Goal: Task Accomplishment & Management: Manage account settings

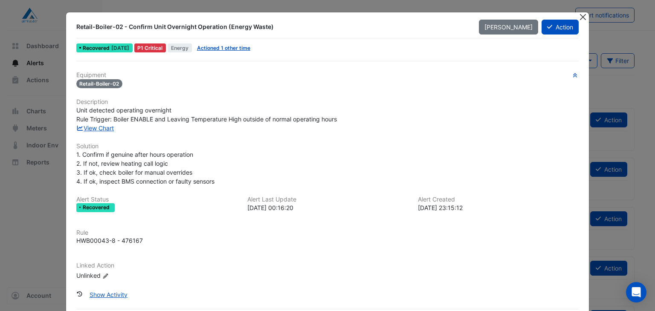
click at [583, 16] on button "Close" at bounding box center [582, 16] width 9 height 9
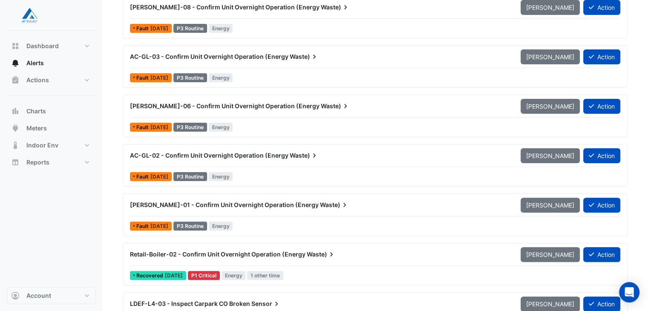
scroll to position [213, 0]
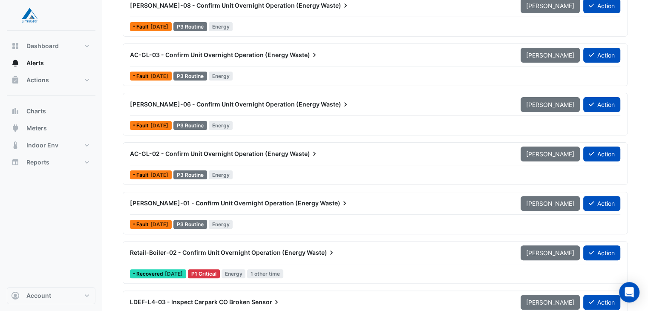
click at [162, 249] on span "Retail-Boiler-02 - Confirm Unit Overnight Operation (Energy" at bounding box center [218, 252] width 176 height 7
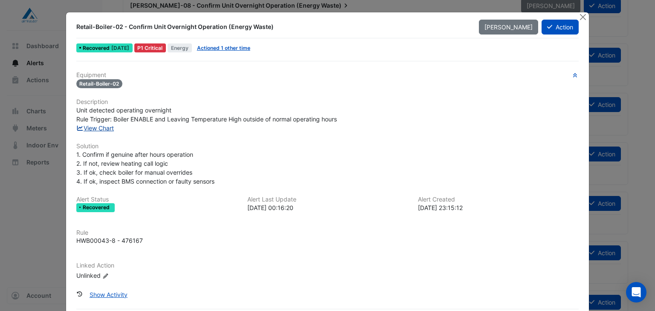
click at [84, 125] on link "View Chart" at bounding box center [95, 127] width 38 height 7
click at [547, 29] on fa-icon at bounding box center [549, 26] width 5 height 7
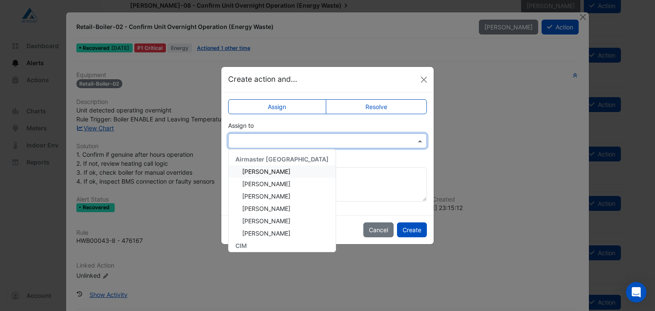
click at [271, 137] on input "text" at bounding box center [319, 141] width 172 height 9
click at [264, 168] on span "Adam Jackman" at bounding box center [266, 171] width 48 height 7
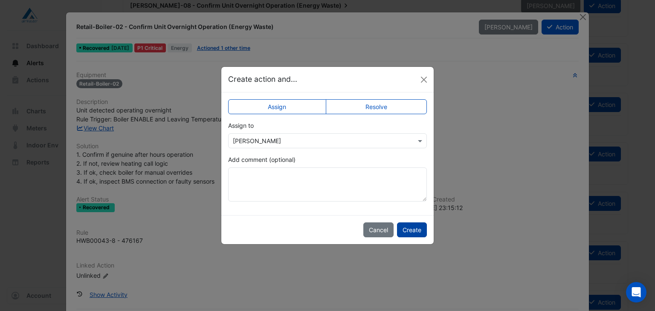
click at [407, 230] on button "Create" at bounding box center [412, 229] width 30 height 15
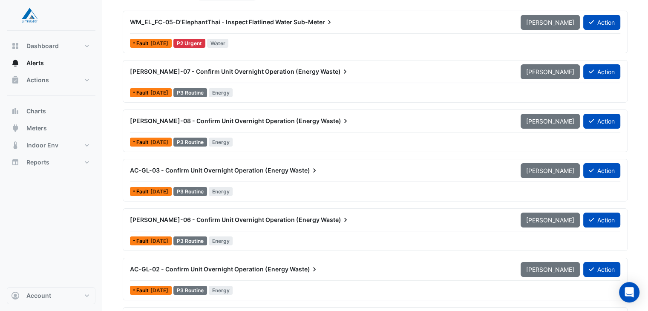
scroll to position [128, 0]
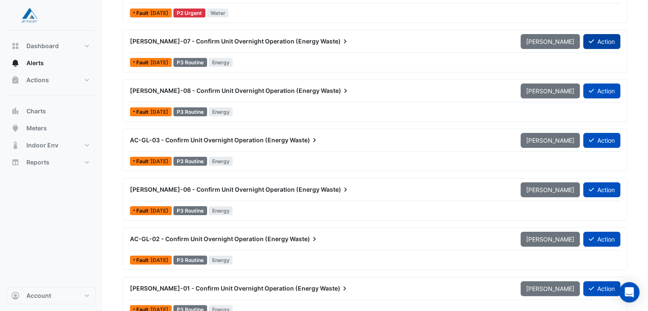
click at [601, 40] on button "Action" at bounding box center [601, 41] width 37 height 15
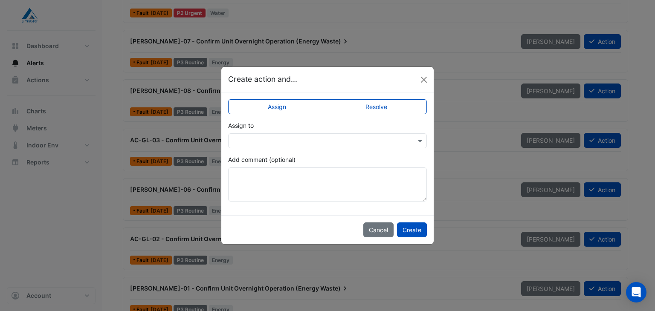
click at [412, 144] on div at bounding box center [327, 141] width 198 height 10
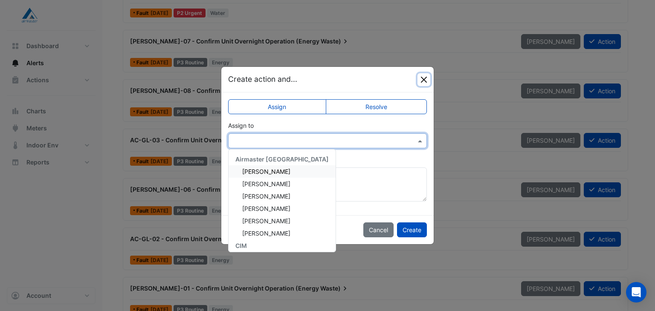
click at [424, 75] on button "Close" at bounding box center [423, 79] width 13 height 13
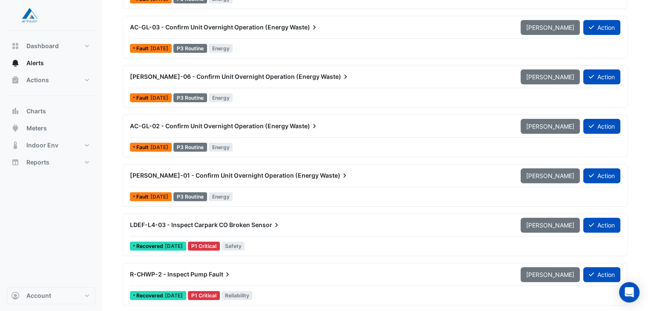
scroll to position [256, 0]
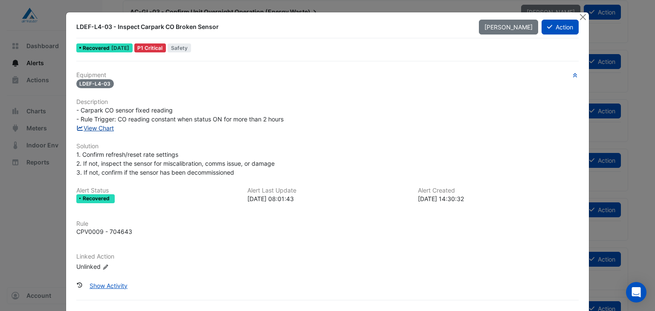
click at [101, 128] on link "View Chart" at bounding box center [95, 127] width 38 height 7
click at [561, 29] on button "Action" at bounding box center [559, 27] width 37 height 15
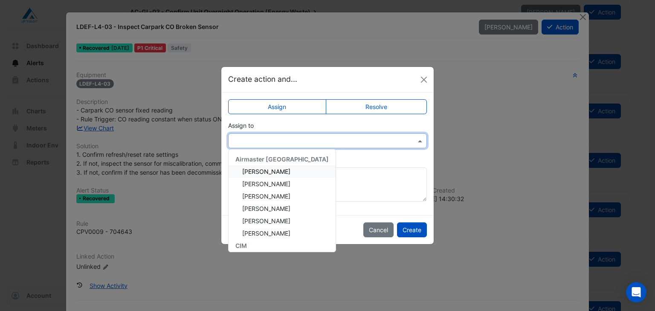
click at [307, 137] on input "text" at bounding box center [319, 141] width 172 height 9
type input "**"
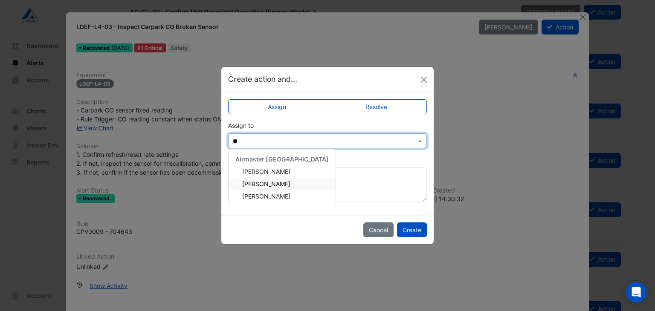
click at [279, 180] on span "Darcy Robinson" at bounding box center [266, 183] width 48 height 7
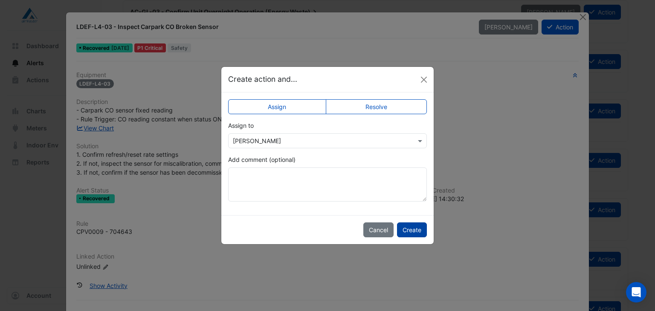
click at [416, 228] on button "Create" at bounding box center [412, 229] width 30 height 15
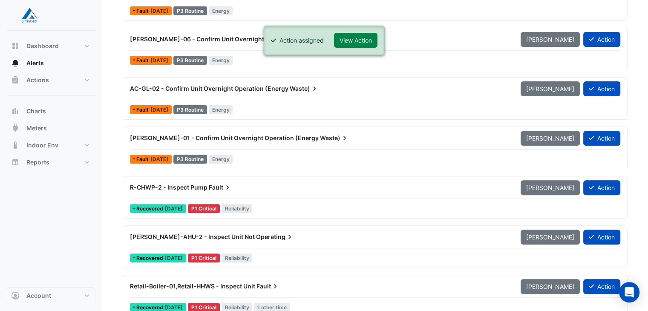
scroll to position [298, 0]
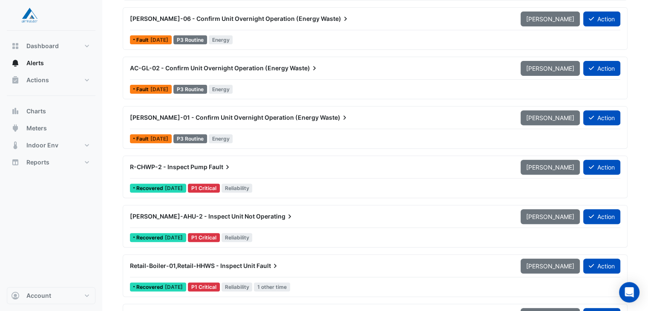
click at [172, 166] on span "R-CHWP-2 - Inspect Pump" at bounding box center [169, 166] width 78 height 7
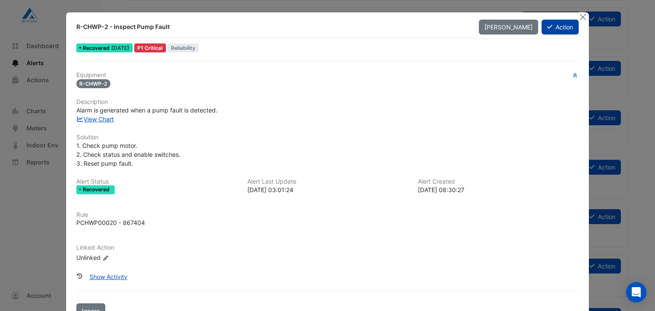
click at [557, 24] on button "Action" at bounding box center [559, 27] width 37 height 15
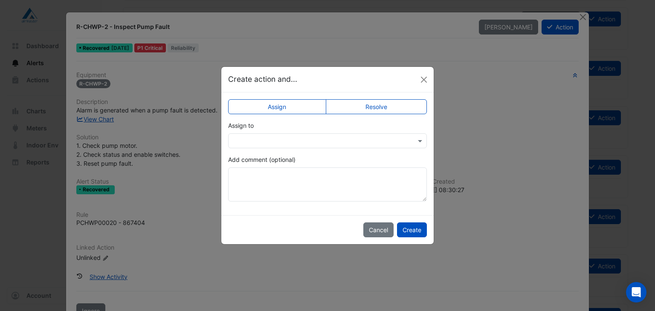
click at [343, 141] on input "text" at bounding box center [319, 141] width 172 height 9
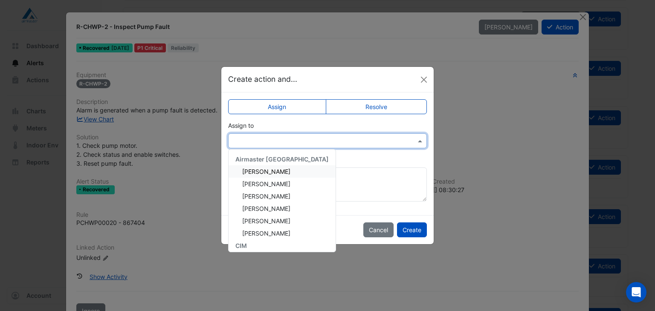
click at [288, 173] on div "Adam Jackman" at bounding box center [281, 171] width 107 height 12
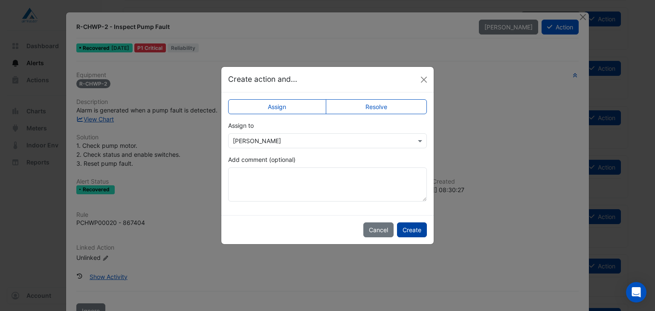
click at [406, 231] on button "Create" at bounding box center [412, 229] width 30 height 15
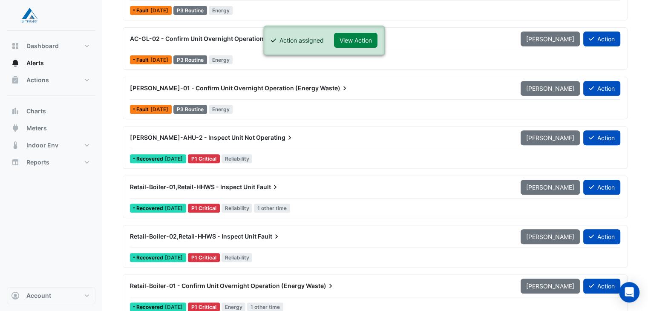
scroll to position [341, 0]
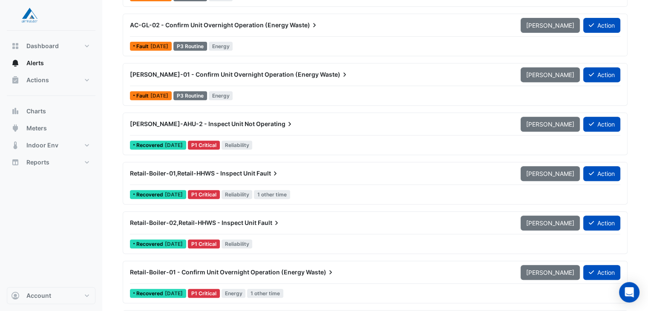
click at [201, 120] on span "Myer-AHU-2 - Inspect Unit Not" at bounding box center [192, 123] width 125 height 7
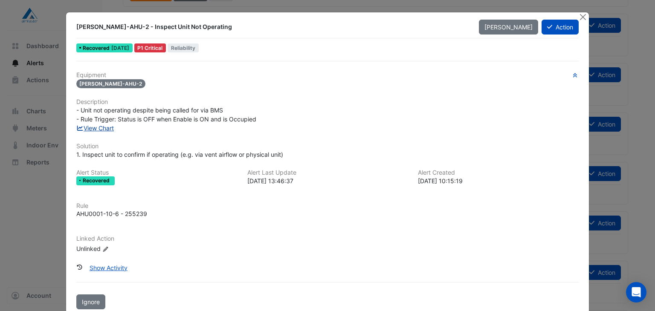
click at [104, 128] on link "View Chart" at bounding box center [95, 127] width 38 height 7
click at [563, 26] on button "Action" at bounding box center [559, 27] width 37 height 15
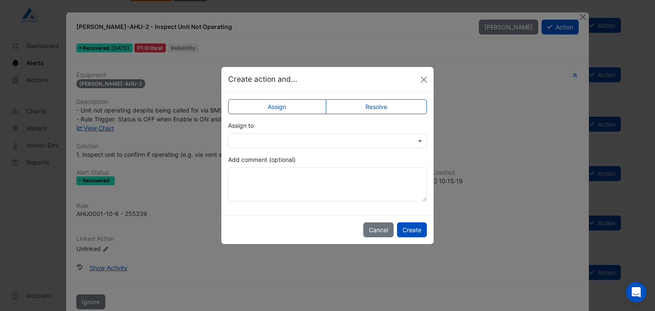
click at [277, 141] on input "text" at bounding box center [319, 141] width 172 height 9
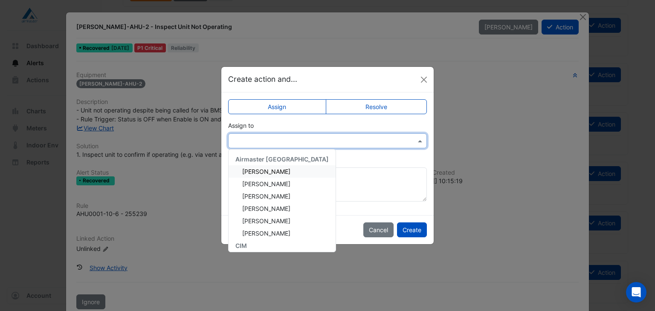
click at [259, 173] on span "Adam Jackman" at bounding box center [266, 171] width 48 height 7
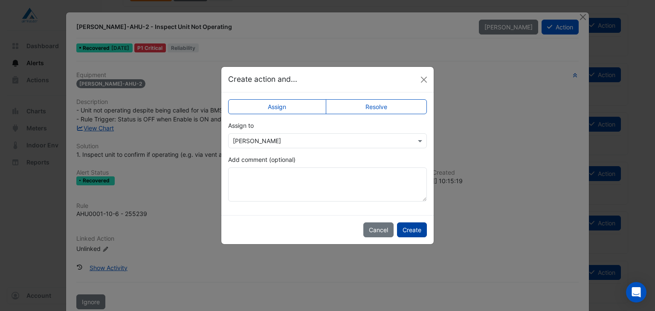
click at [408, 228] on button "Create" at bounding box center [412, 229] width 30 height 15
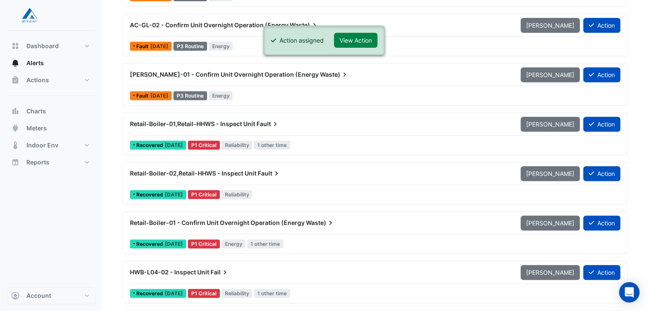
click at [173, 123] on span "Retail-Boiler-01,Retail-HHWS - Inspect Unit" at bounding box center [192, 123] width 125 height 7
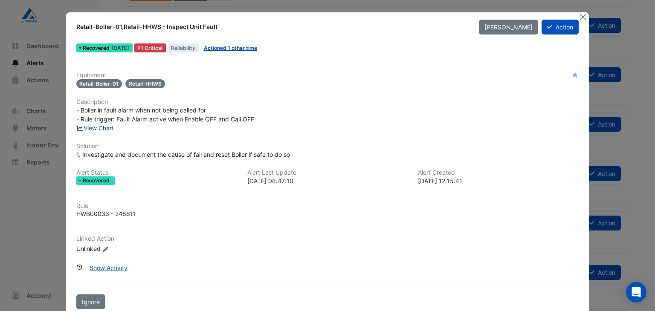
click at [107, 128] on link "View Chart" at bounding box center [95, 127] width 38 height 7
click at [564, 27] on button "Action" at bounding box center [559, 27] width 37 height 15
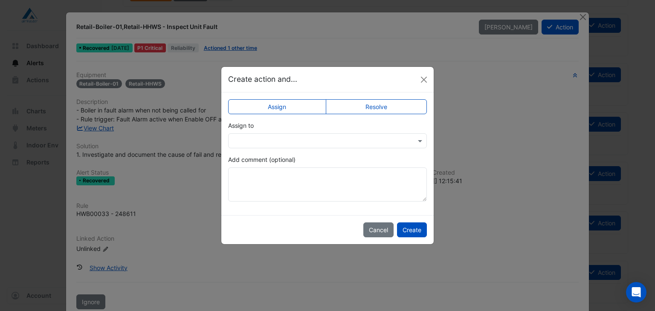
click at [313, 142] on input "text" at bounding box center [319, 141] width 172 height 9
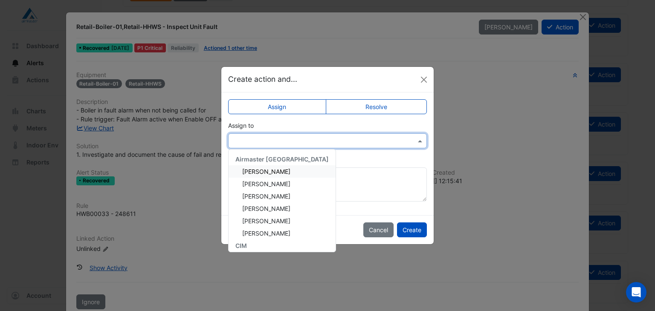
click at [263, 168] on span "Adam Jackman" at bounding box center [266, 171] width 48 height 7
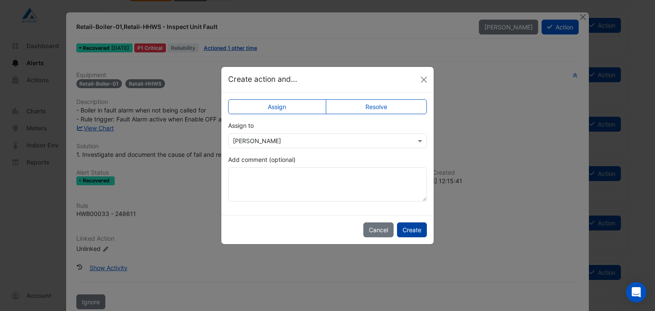
click at [410, 231] on button "Create" at bounding box center [412, 229] width 30 height 15
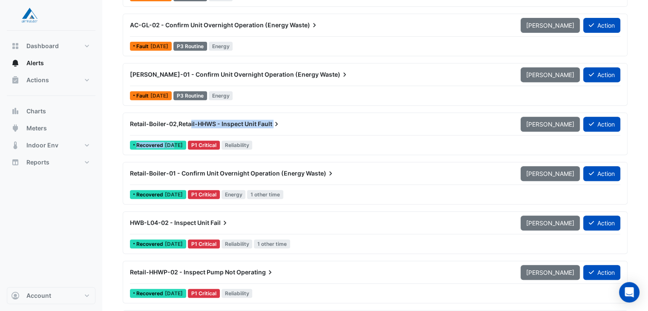
drag, startPoint x: 189, startPoint y: 126, endPoint x: 141, endPoint y: 154, distance: 55.2
click at [148, 148] on div "Retail-Boiler-02,Retail-HHWS - Inspect Unit Fault Mark Unseen Action Recovered …" at bounding box center [375, 133] width 497 height 35
click at [160, 126] on span "Retail-Boiler-02,Retail-HHWS - Inspect Unit" at bounding box center [193, 123] width 127 height 7
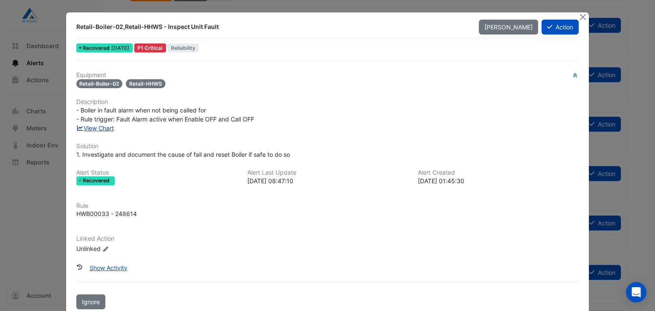
click at [96, 126] on link "View Chart" at bounding box center [95, 127] width 38 height 7
click at [580, 17] on button "Close" at bounding box center [582, 16] width 9 height 9
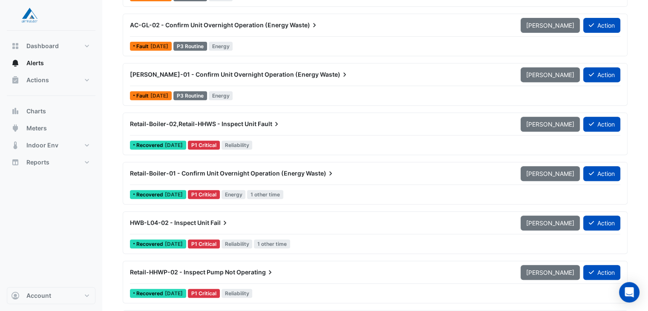
click at [228, 176] on div "Retail-Boiler-01 - Confirm Unit Overnight Operation (Energy Waste)" at bounding box center [320, 173] width 391 height 15
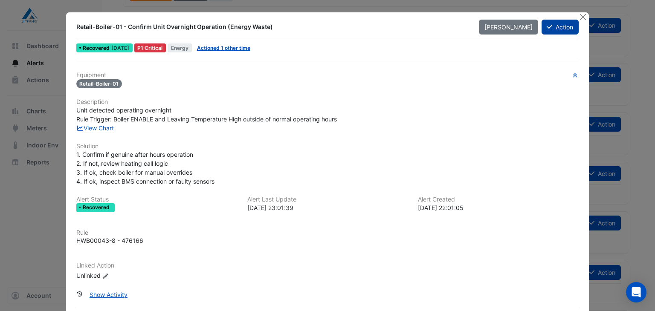
click at [550, 26] on button "Action" at bounding box center [559, 27] width 37 height 15
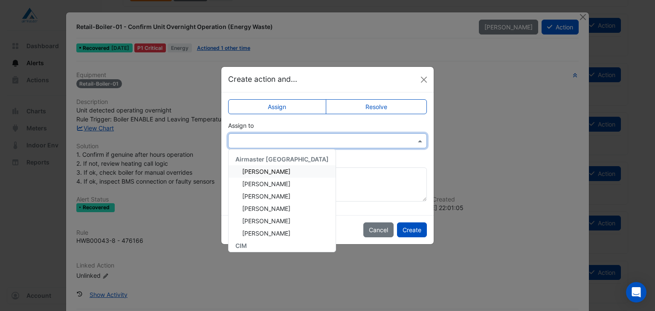
click at [320, 141] on input "text" at bounding box center [319, 141] width 172 height 9
click at [275, 167] on div "Adam Jackman" at bounding box center [281, 171] width 107 height 12
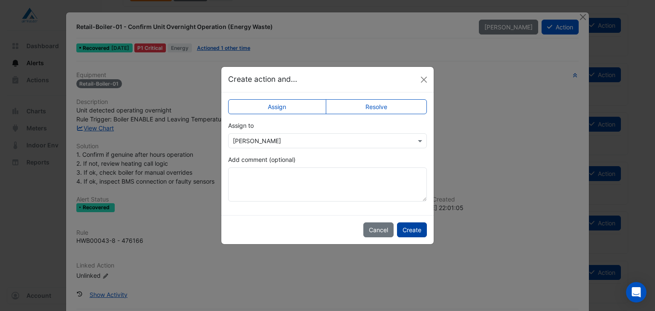
click at [419, 227] on button "Create" at bounding box center [412, 229] width 30 height 15
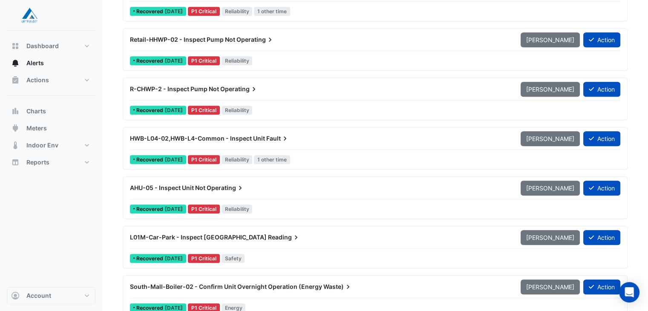
scroll to position [469, 0]
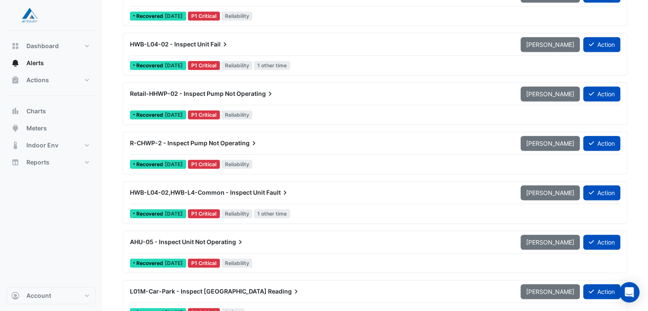
click at [177, 87] on div "Retail-HHWP-02 - Inspect Pump Not Operating" at bounding box center [320, 93] width 391 height 15
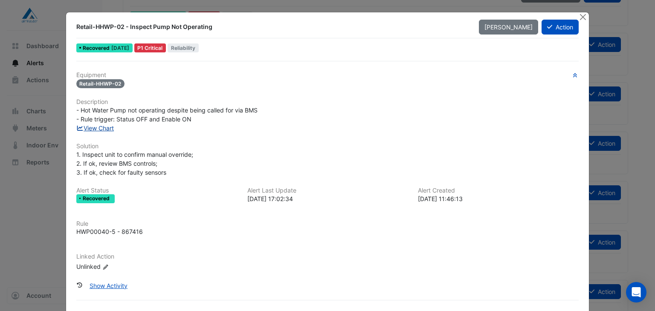
click at [95, 128] on link "View Chart" at bounding box center [95, 127] width 38 height 7
click at [554, 23] on button "Action" at bounding box center [559, 27] width 37 height 15
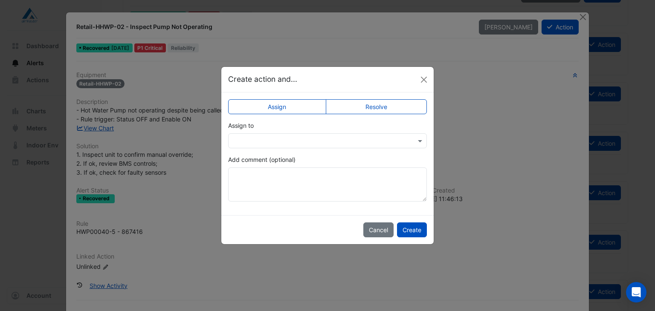
click at [298, 138] on input "text" at bounding box center [319, 141] width 172 height 9
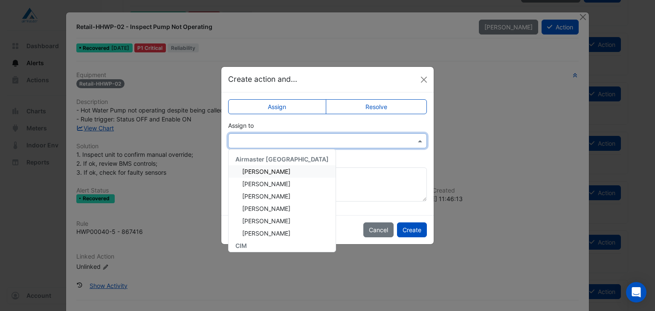
click at [276, 174] on span "Adam Jackman" at bounding box center [266, 171] width 48 height 7
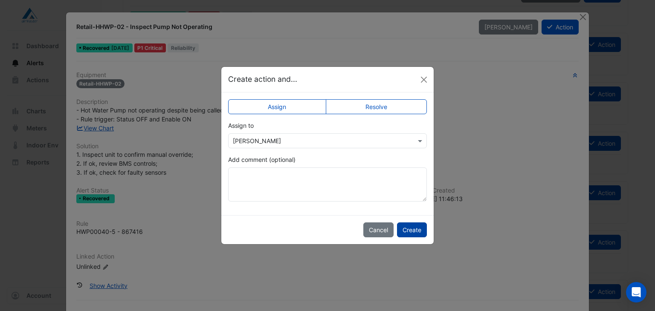
click at [404, 225] on button "Create" at bounding box center [412, 229] width 30 height 15
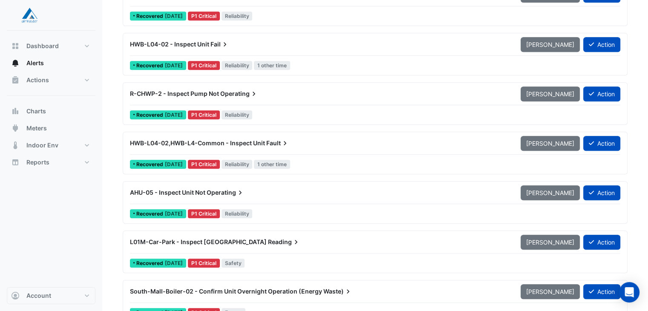
click at [170, 191] on span "AHU-05 - Inspect Unit Not" at bounding box center [167, 192] width 75 height 7
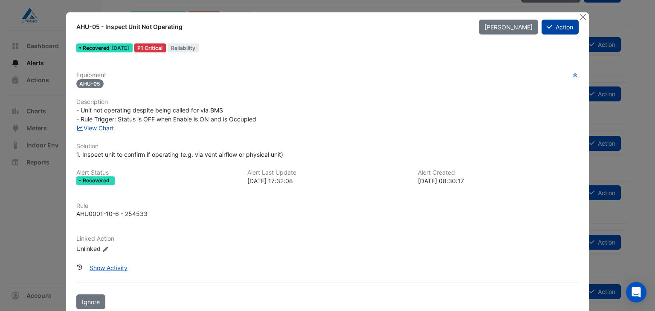
click at [554, 29] on button "Action" at bounding box center [559, 27] width 37 height 15
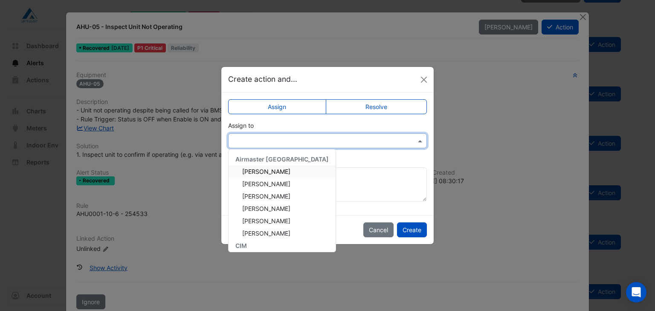
click at [339, 145] on div at bounding box center [327, 140] width 199 height 15
click at [270, 170] on span "Adam Jackman" at bounding box center [266, 171] width 48 height 7
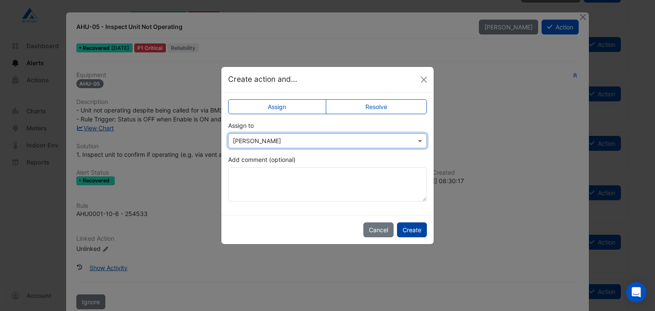
click at [414, 230] on button "Create" at bounding box center [412, 229] width 30 height 15
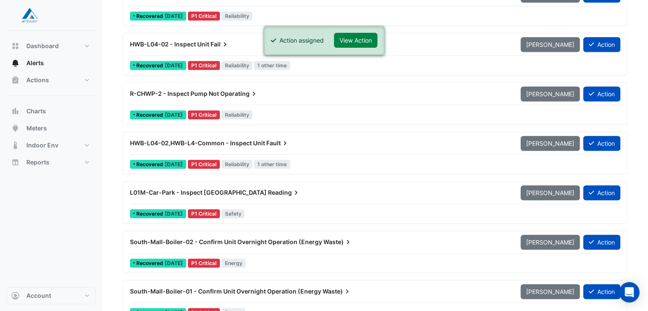
click at [249, 189] on span "L01M-Car-Park - Inspect Carpark CO High" at bounding box center [198, 192] width 137 height 7
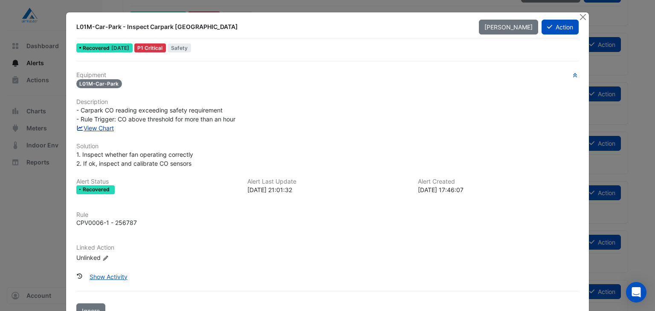
click at [103, 127] on link "View Chart" at bounding box center [95, 127] width 38 height 7
click at [557, 28] on button "Action" at bounding box center [559, 27] width 37 height 15
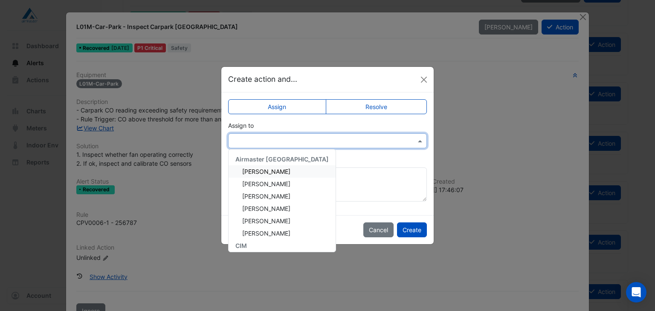
click at [280, 137] on input "text" at bounding box center [319, 141] width 172 height 9
click at [271, 168] on span "Adam Jackman" at bounding box center [266, 171] width 48 height 7
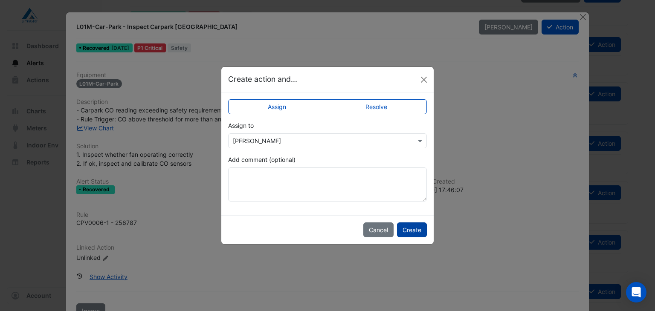
click at [413, 231] on button "Create" at bounding box center [412, 229] width 30 height 15
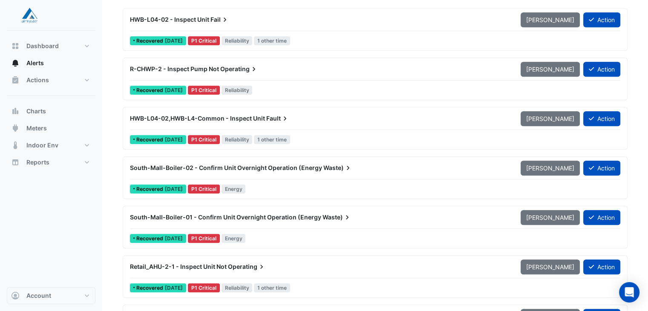
scroll to position [341, 0]
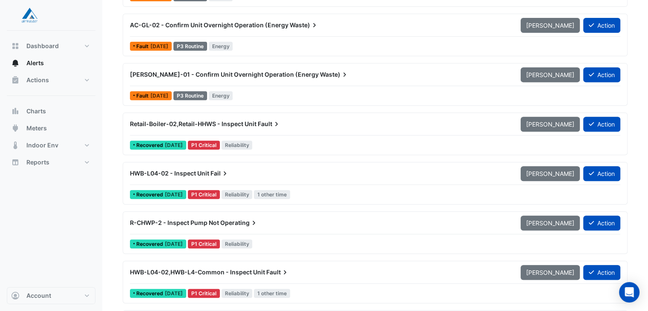
click at [194, 125] on span "Retail-Boiler-02,Retail-HHWS - Inspect Unit" at bounding box center [193, 123] width 127 height 7
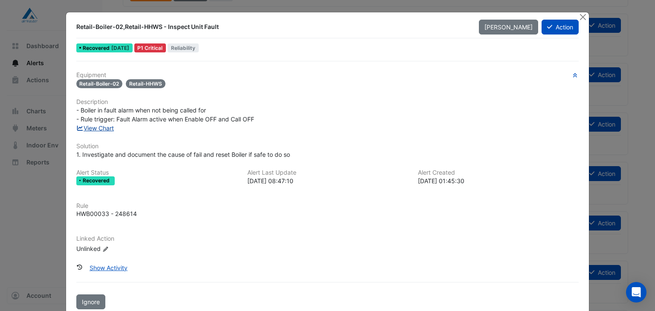
click at [111, 127] on link "View Chart" at bounding box center [95, 127] width 38 height 7
click at [556, 27] on button "Action" at bounding box center [559, 27] width 37 height 15
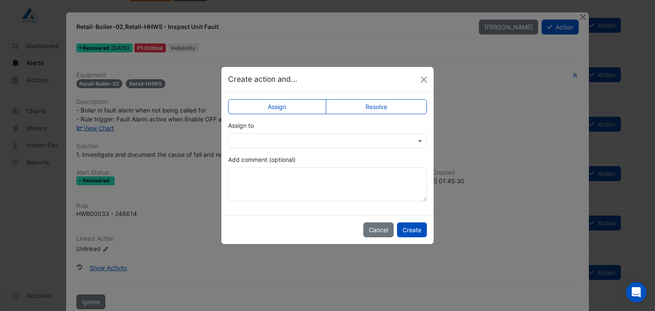
click at [334, 137] on input "text" at bounding box center [319, 141] width 172 height 9
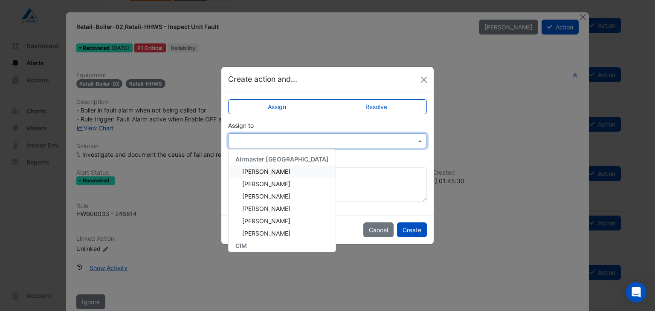
click at [269, 173] on span "Adam Jackman" at bounding box center [266, 171] width 48 height 7
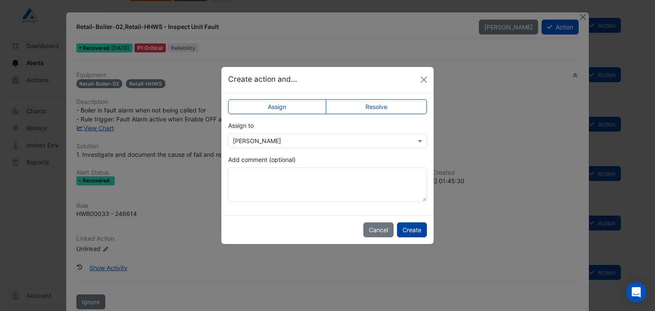
click at [414, 230] on button "Create" at bounding box center [412, 229] width 30 height 15
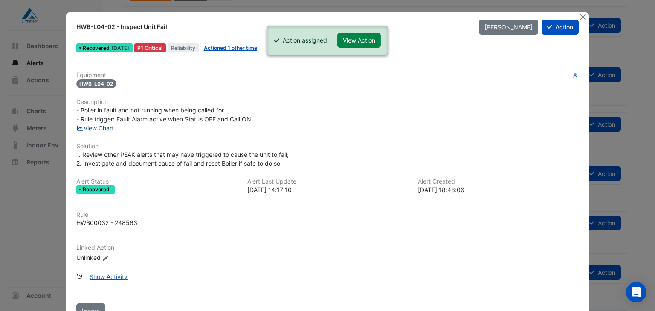
click at [87, 126] on link "View Chart" at bounding box center [95, 127] width 38 height 7
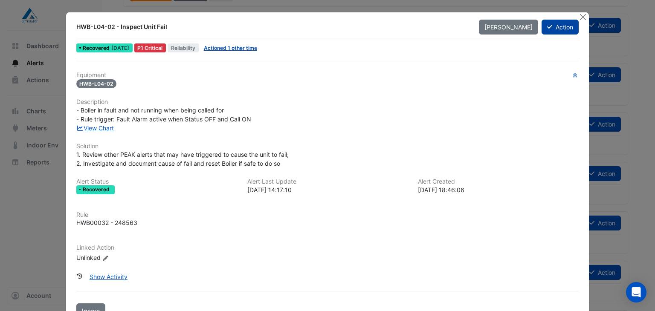
click at [547, 25] on icon at bounding box center [549, 27] width 5 height 6
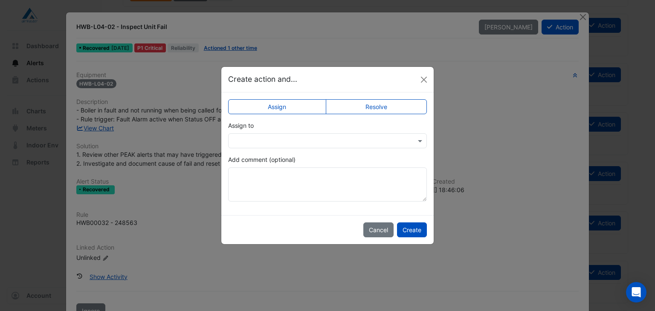
click at [284, 140] on input "text" at bounding box center [319, 141] width 172 height 9
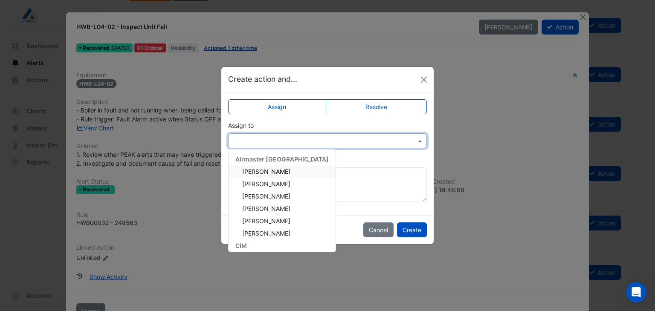
drag, startPoint x: 263, startPoint y: 168, endPoint x: 271, endPoint y: 170, distance: 8.8
click at [267, 169] on span "Adam Jackman" at bounding box center [266, 171] width 48 height 7
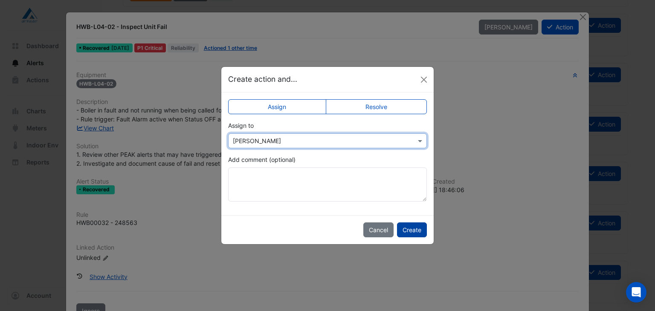
click at [408, 228] on button "Create" at bounding box center [412, 229] width 30 height 15
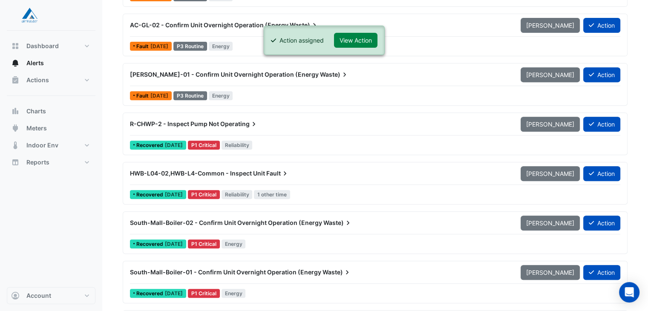
click at [176, 123] on span "R-CHWP-2 - Inspect Pump Not" at bounding box center [174, 123] width 89 height 7
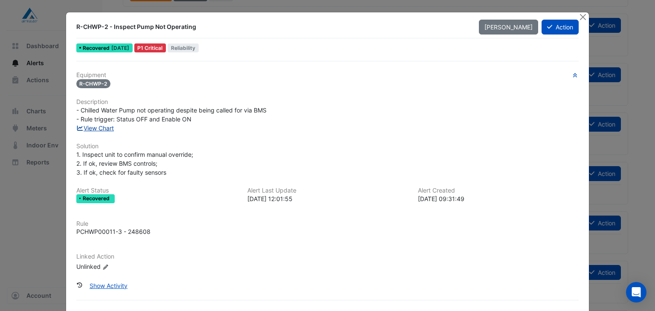
click at [108, 127] on link "View Chart" at bounding box center [95, 127] width 38 height 7
click at [547, 28] on icon at bounding box center [549, 27] width 5 height 6
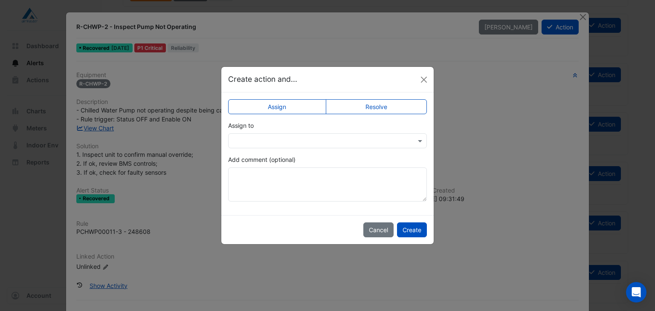
click at [303, 136] on div at bounding box center [327, 140] width 199 height 15
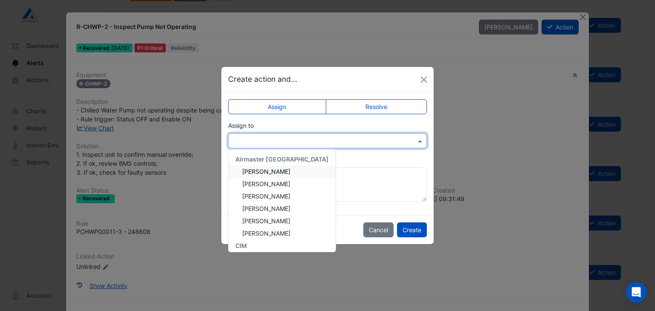
click at [275, 166] on div "Adam Jackman" at bounding box center [281, 171] width 107 height 12
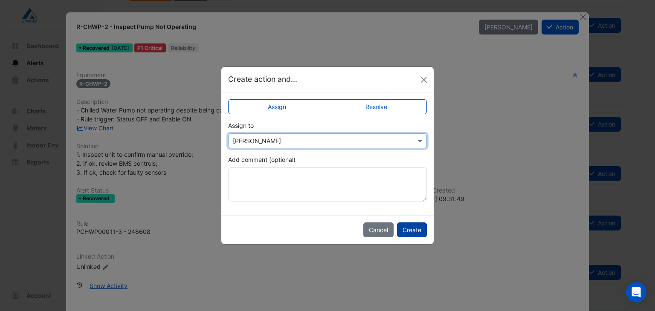
click at [405, 225] on button "Create" at bounding box center [412, 229] width 30 height 15
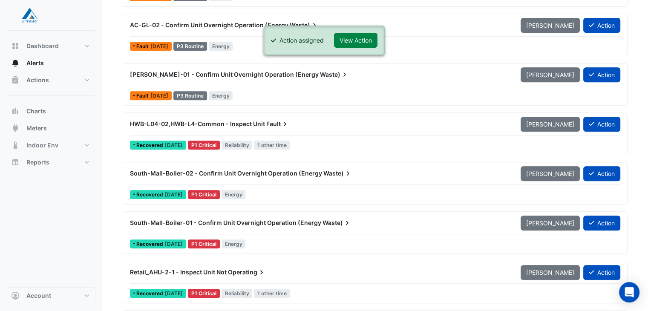
click at [188, 124] on span "HWB-L04-02,HWB-L4-Common - Inspect Unit" at bounding box center [197, 123] width 135 height 7
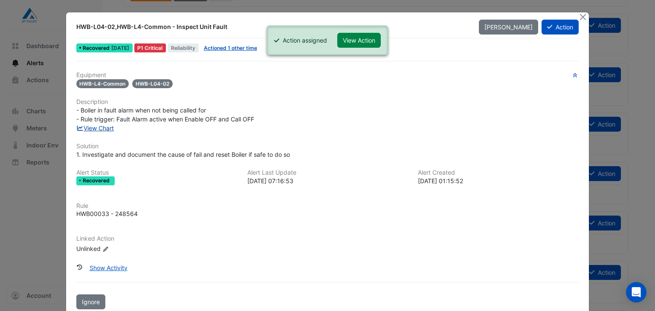
click at [94, 125] on link "View Chart" at bounding box center [95, 127] width 38 height 7
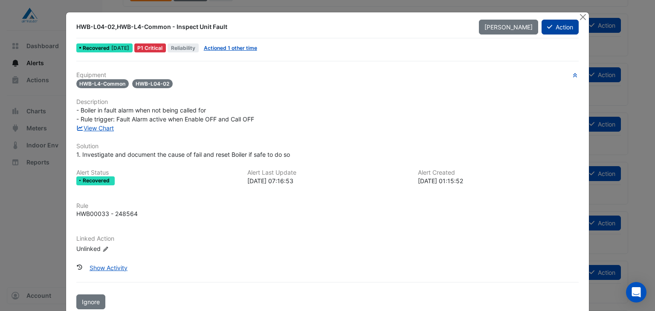
click at [562, 26] on button "Action" at bounding box center [559, 27] width 37 height 15
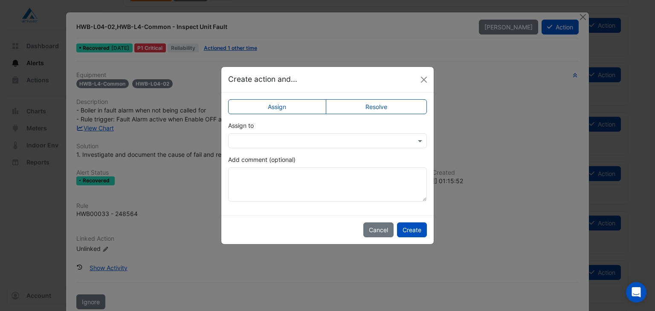
click at [274, 137] on input "text" at bounding box center [319, 141] width 172 height 9
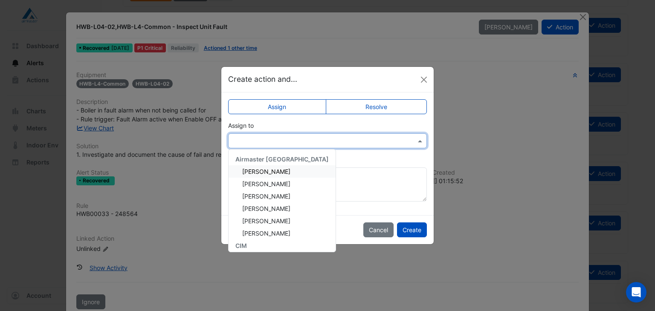
click at [263, 172] on span "Adam Jackman" at bounding box center [266, 171] width 48 height 7
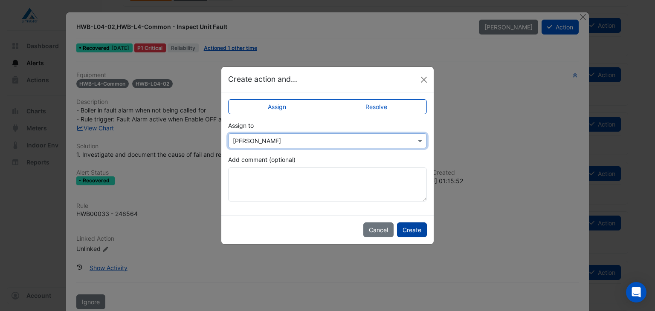
click at [413, 225] on button "Create" at bounding box center [412, 229] width 30 height 15
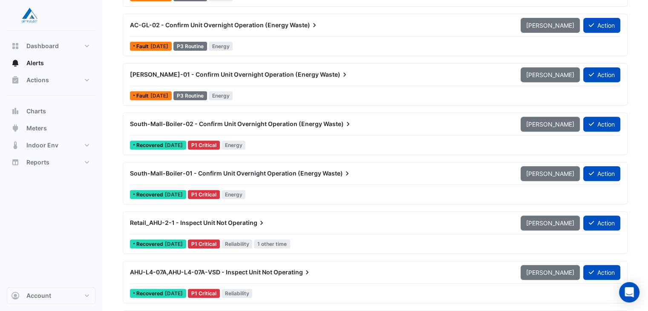
click at [223, 127] on div "South-Mall-Boiler-02 - Confirm Unit Overnight Operation (Energy Waste)" at bounding box center [320, 123] width 391 height 15
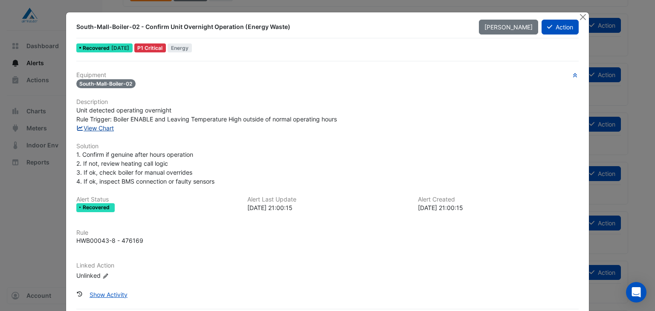
click at [97, 127] on link "View Chart" at bounding box center [95, 127] width 38 height 7
click at [548, 26] on button "Action" at bounding box center [559, 27] width 37 height 15
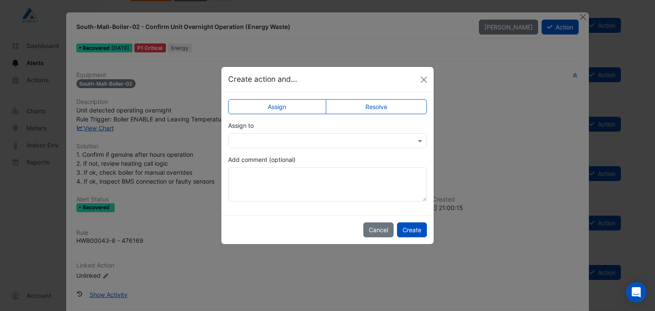
drag, startPoint x: 273, startPoint y: 139, endPoint x: 274, endPoint y: 145, distance: 6.4
click at [274, 139] on input "text" at bounding box center [319, 141] width 172 height 9
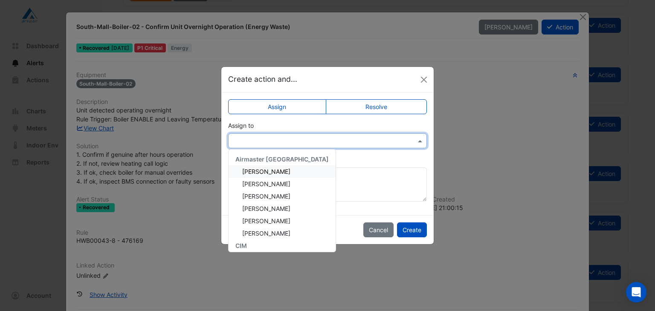
drag, startPoint x: 273, startPoint y: 169, endPoint x: 281, endPoint y: 176, distance: 10.9
click at [273, 170] on span "Adam Jackman" at bounding box center [266, 171] width 48 height 7
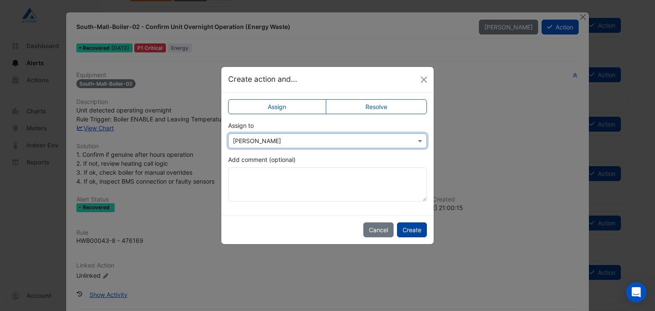
click at [410, 224] on button "Create" at bounding box center [412, 229] width 30 height 15
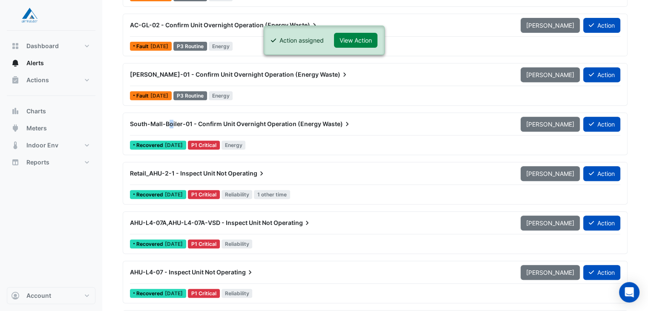
click at [170, 123] on span "South-Mall-Boiler-01 - Confirm Unit Overnight Operation (Energy" at bounding box center [225, 123] width 191 height 7
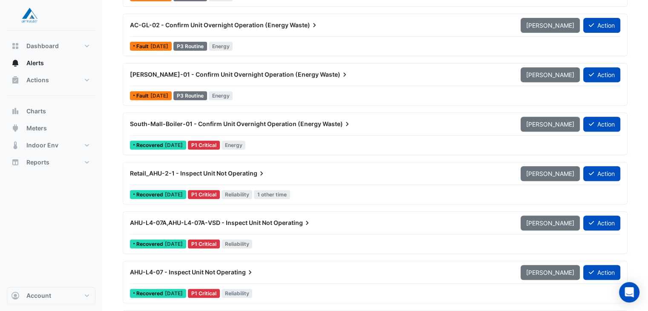
click at [242, 128] on div "South-Mall-Boiler-01 - Confirm Unit Overnight Operation (Energy Waste)" at bounding box center [320, 123] width 391 height 15
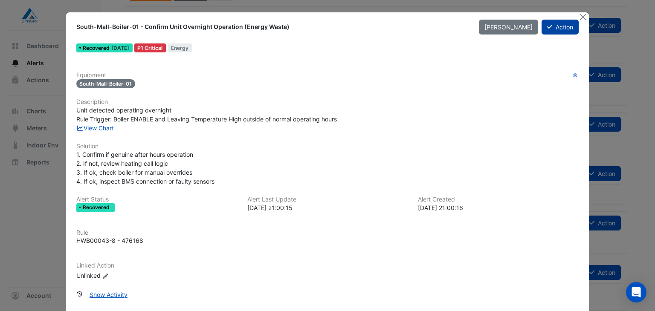
click at [565, 31] on button "Action" at bounding box center [559, 27] width 37 height 15
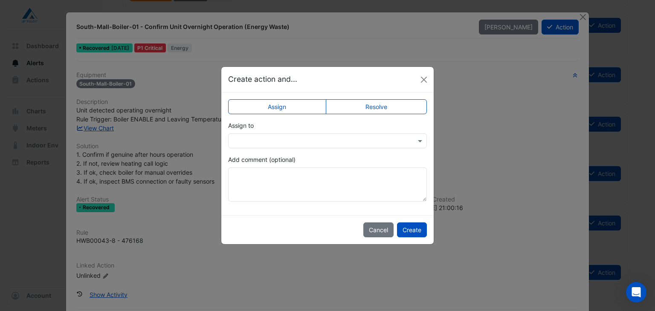
click at [332, 137] on input "text" at bounding box center [319, 141] width 172 height 9
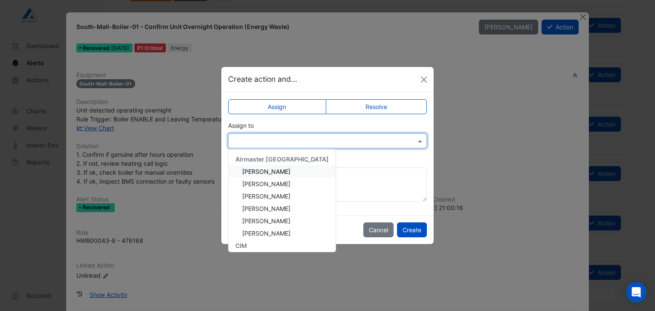
click at [280, 168] on span "Adam Jackman" at bounding box center [266, 171] width 48 height 7
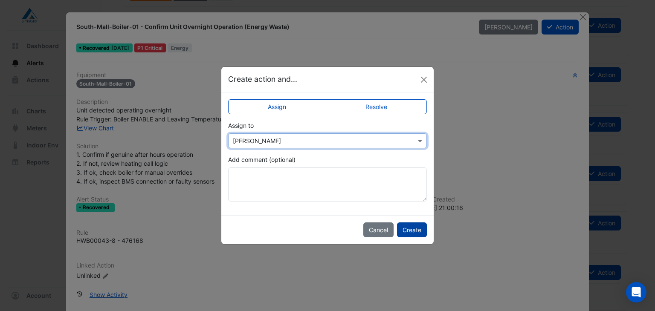
click at [408, 225] on button "Create" at bounding box center [412, 229] width 30 height 15
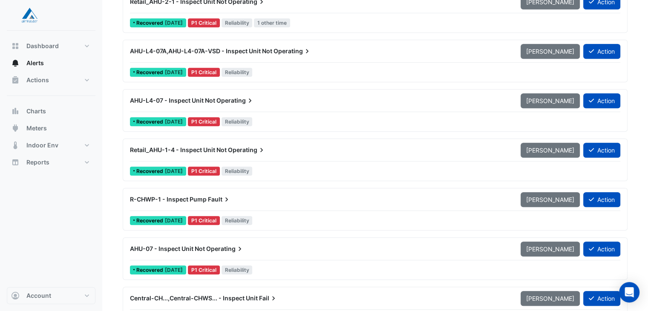
scroll to position [469, 0]
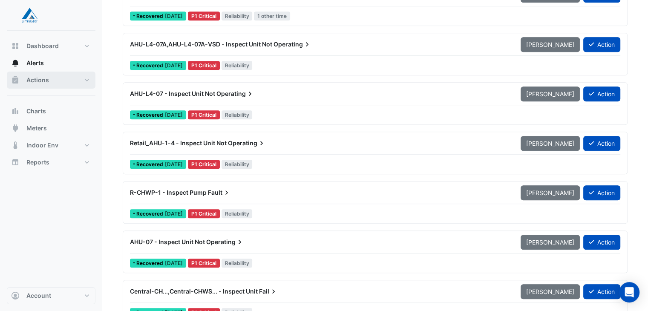
click at [37, 79] on span "Actions" at bounding box center [37, 80] width 23 height 9
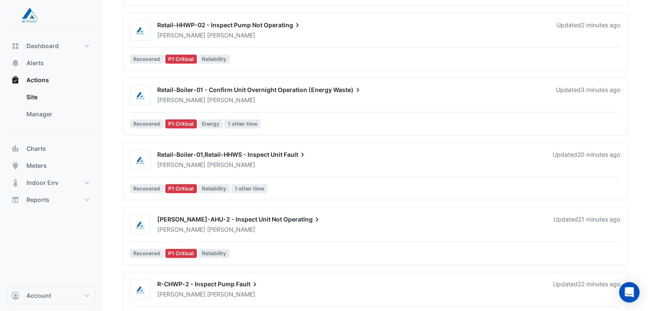
scroll to position [724, 0]
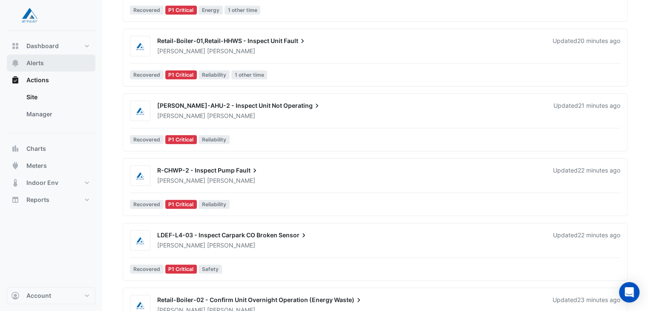
click at [45, 62] on button "Alerts" at bounding box center [51, 63] width 89 height 17
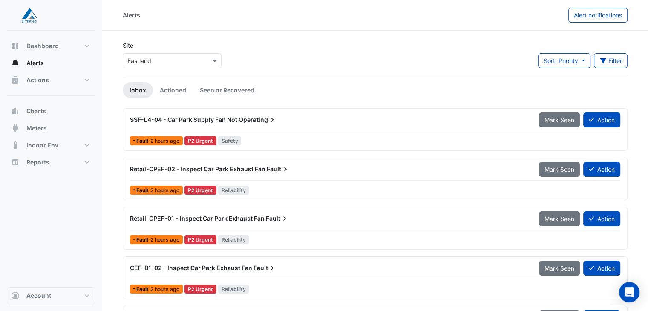
click at [237, 119] on div "SSF-L4-04 - Car Park Supply Fan Not Operating" at bounding box center [329, 119] width 399 height 9
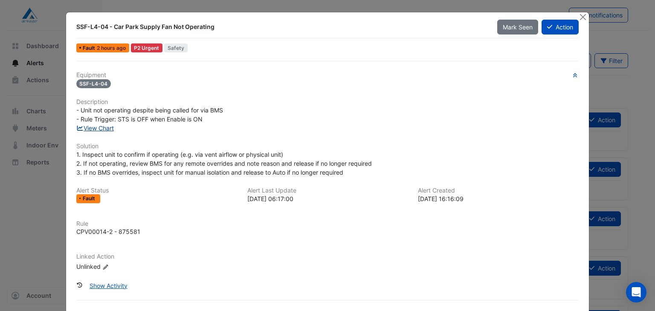
click at [107, 128] on link "View Chart" at bounding box center [95, 127] width 38 height 7
click at [547, 23] on fa-icon at bounding box center [549, 26] width 5 height 7
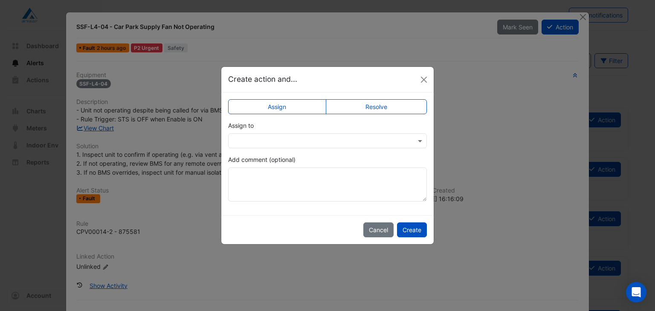
click at [333, 139] on input "text" at bounding box center [319, 141] width 172 height 9
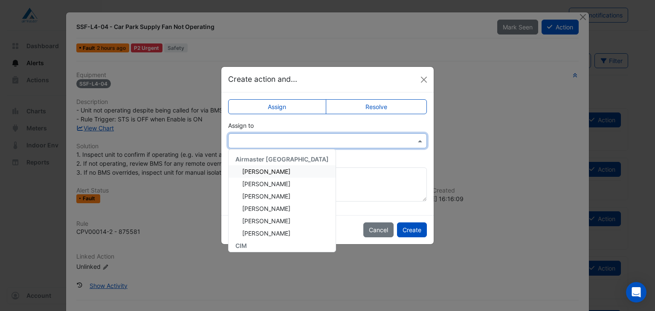
click at [273, 170] on span "Adam Jackman" at bounding box center [266, 171] width 48 height 7
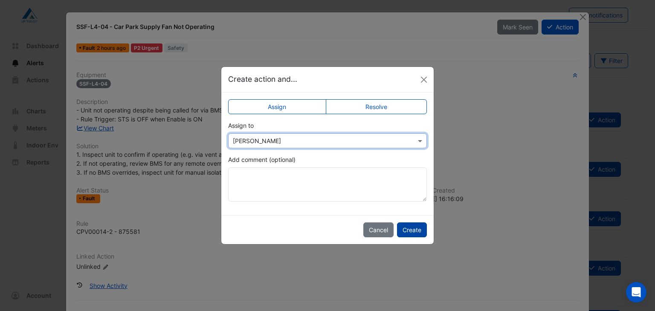
click at [421, 229] on button "Create" at bounding box center [412, 229] width 30 height 15
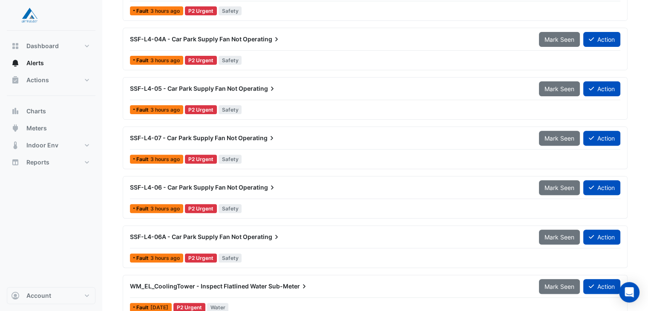
scroll to position [22, 0]
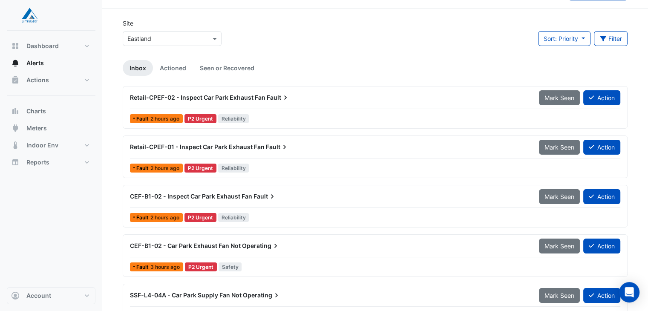
click at [181, 99] on span "Retail-CPEF-02 - Inspect Car Park Exhaust Fan" at bounding box center [198, 97] width 136 height 7
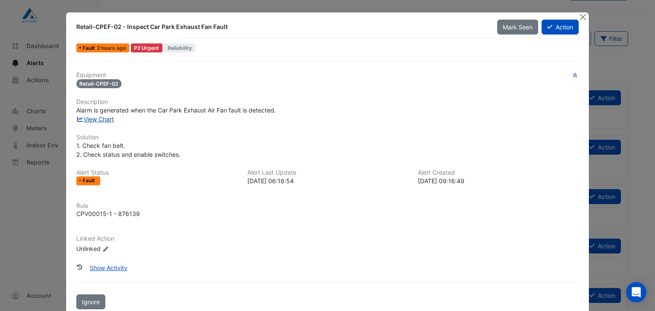
click at [98, 119] on link "View Chart" at bounding box center [95, 118] width 38 height 7
click at [548, 32] on button "Action" at bounding box center [559, 27] width 37 height 15
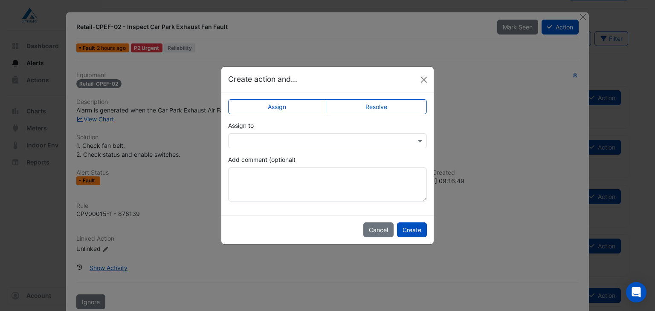
click at [285, 137] on input "text" at bounding box center [319, 141] width 172 height 9
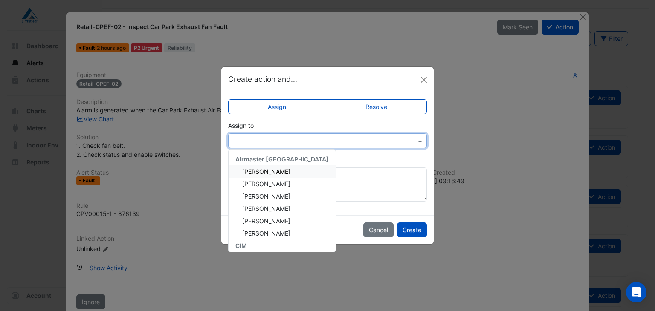
click at [268, 171] on span "Adam Jackman" at bounding box center [266, 171] width 48 height 7
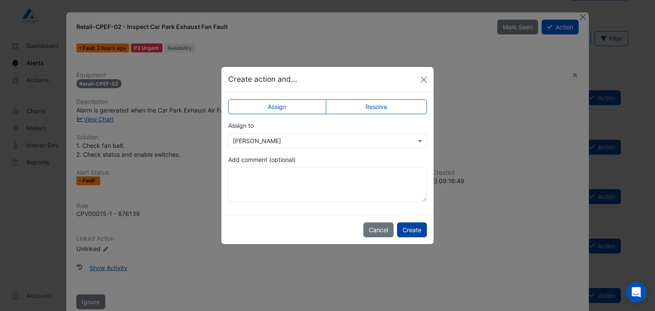
click at [411, 228] on button "Create" at bounding box center [412, 229] width 30 height 15
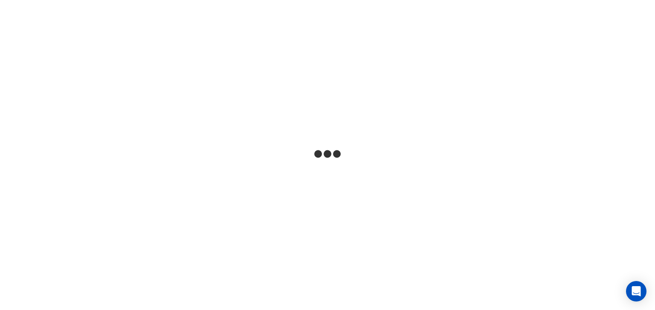
select select "**"
